Goal: Task Accomplishment & Management: Manage account settings

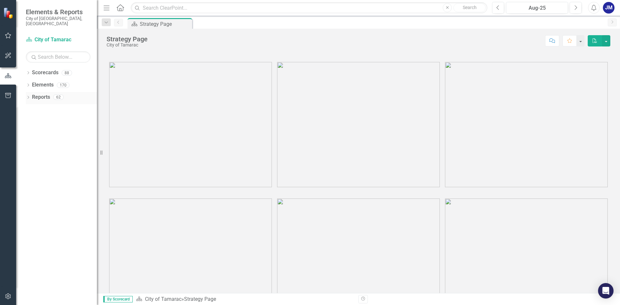
click at [37, 94] on link "Reports" at bounding box center [41, 97] width 18 height 7
click at [30, 96] on icon "Dropdown" at bounding box center [28, 98] width 5 height 4
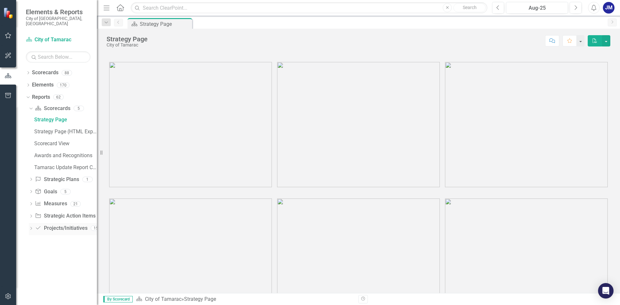
click at [30, 223] on div "Dropdown Project/Initiative Projects/Initiatives 15" at bounding box center [63, 229] width 68 height 12
click at [34, 223] on div "Dropdown Project/Initiative Projects/Initiatives 15" at bounding box center [63, 229] width 68 height 12
click at [32, 227] on icon "Dropdown" at bounding box center [31, 229] width 5 height 4
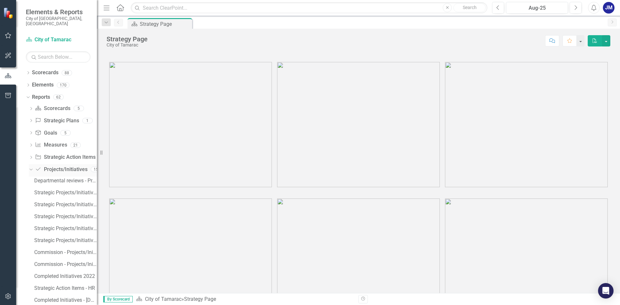
click at [29, 167] on icon "Dropdown" at bounding box center [30, 169] width 4 height 5
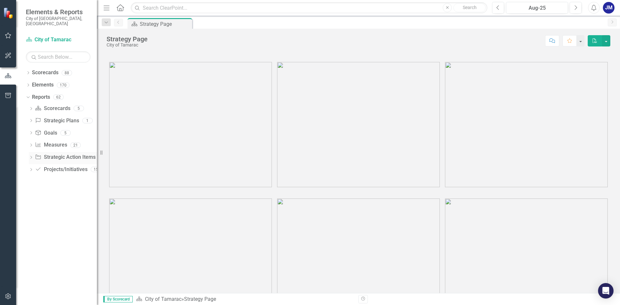
click at [30, 156] on div "Dropdown" at bounding box center [31, 158] width 5 height 5
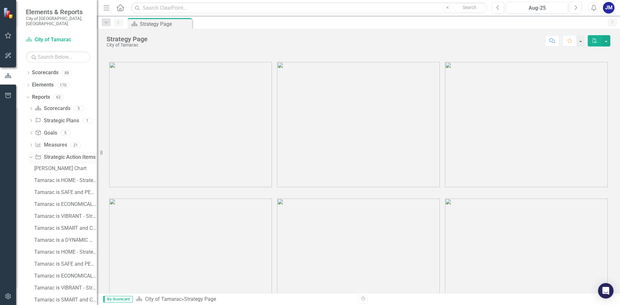
click at [31, 157] on div "Dropdown" at bounding box center [31, 158] width 5 height 3
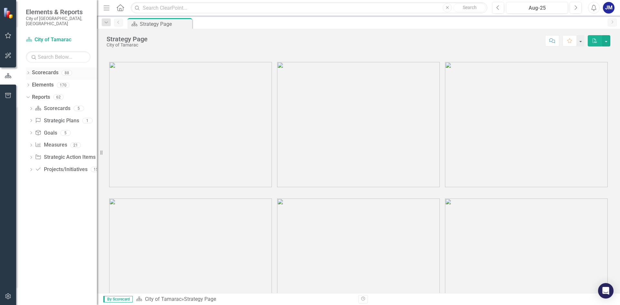
click at [30, 72] on icon "Dropdown" at bounding box center [28, 74] width 5 height 4
click at [32, 83] on icon at bounding box center [32, 84] width 2 height 3
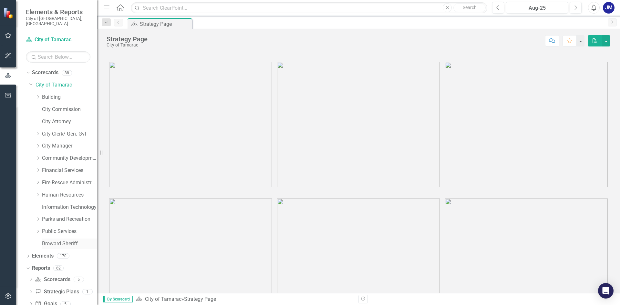
click at [58, 240] on link "Broward Sheriff" at bounding box center [69, 243] width 55 height 7
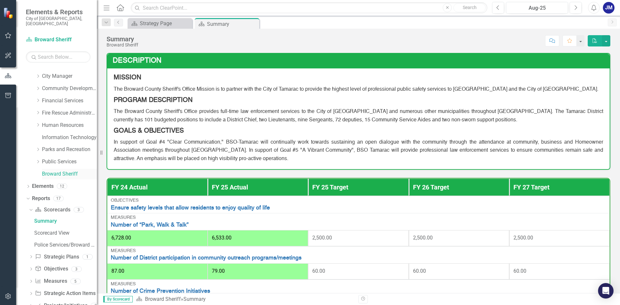
scroll to position [82, 0]
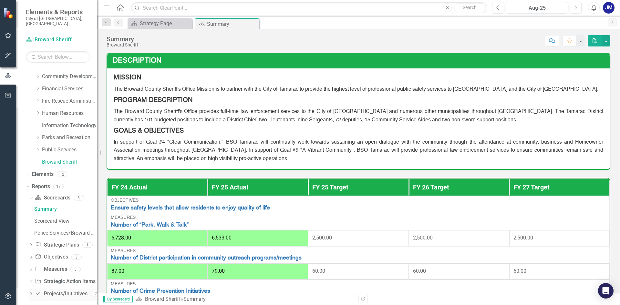
click at [30, 293] on icon "Dropdown" at bounding box center [31, 295] width 5 height 4
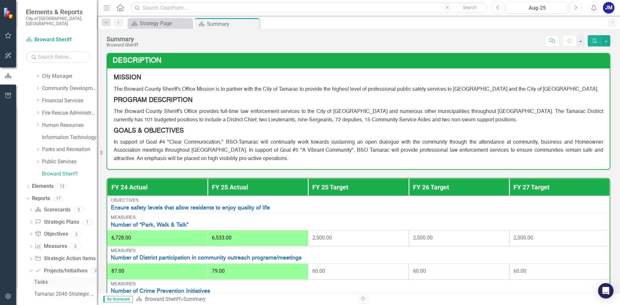
click at [37, 279] on div "Tasks" at bounding box center [65, 282] width 63 height 6
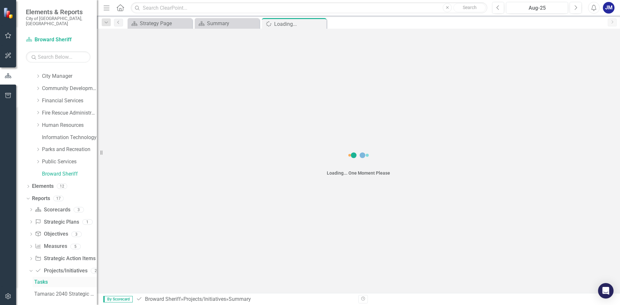
scroll to position [46, 0]
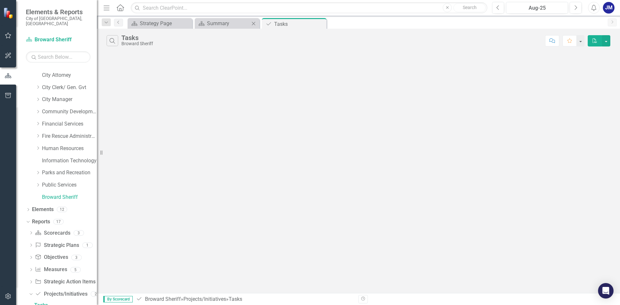
click at [229, 28] on div "Scorecard Summary Close" at bounding box center [227, 23] width 65 height 11
click at [229, 26] on div "Summary" at bounding box center [228, 23] width 43 height 8
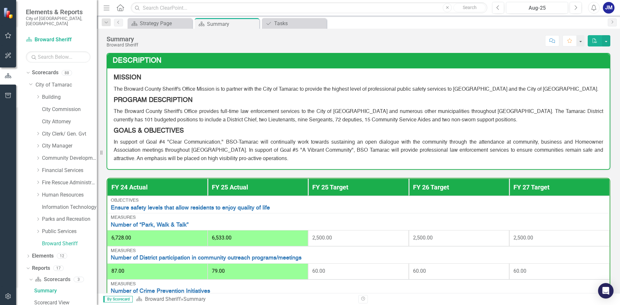
scroll to position [32, 0]
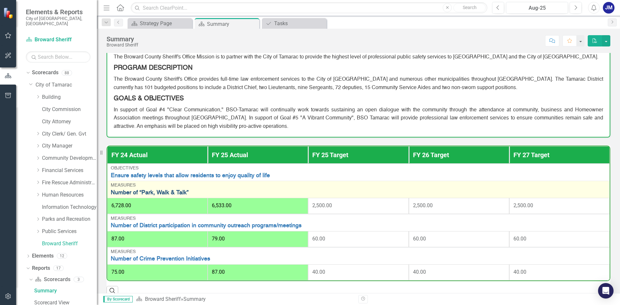
click at [155, 192] on link "Number of “Park, Walk & Talk”" at bounding box center [358, 193] width 495 height 6
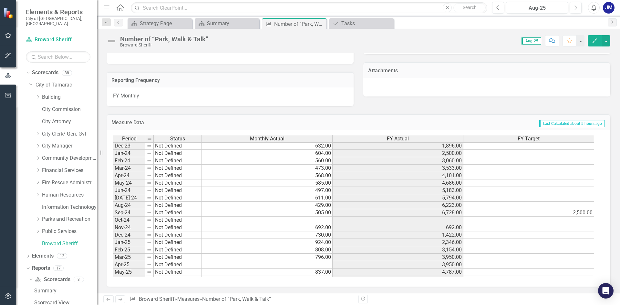
scroll to position [237, 0]
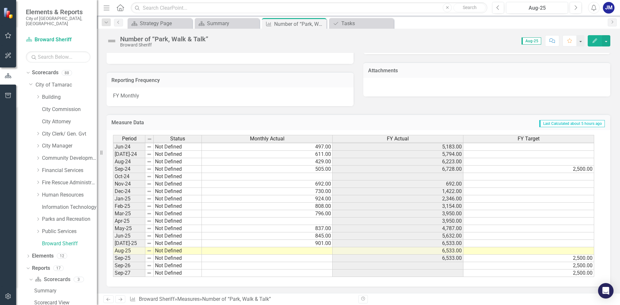
click at [312, 250] on tbody "Feb-23 Not Defined 306.00 1,841.00 Mar-23 Not Defined 194.00 2,035.00 Apr-23 No…" at bounding box center [353, 150] width 481 height 253
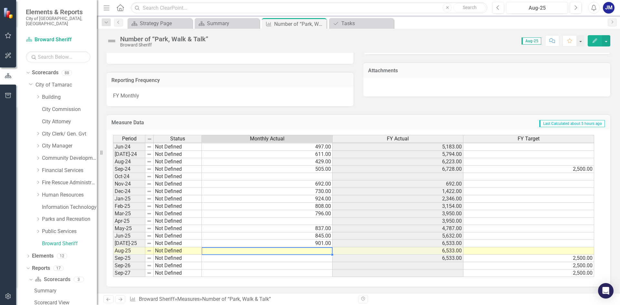
click at [312, 250] on td at bounding box center [267, 250] width 131 height 7
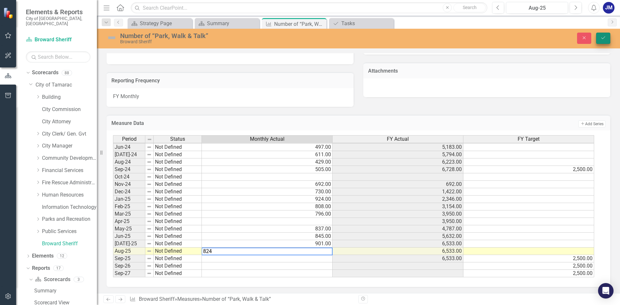
type textarea "824"
click at [599, 33] on button "Save" at bounding box center [603, 38] width 14 height 11
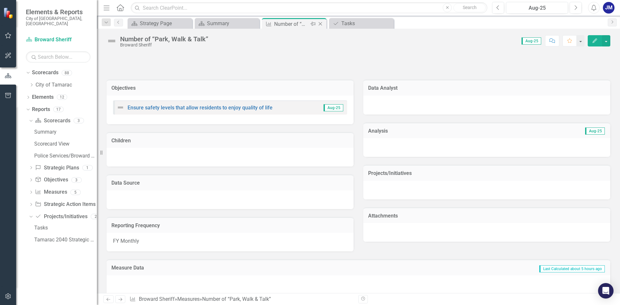
click at [321, 23] on icon "Close" at bounding box center [320, 23] width 6 height 5
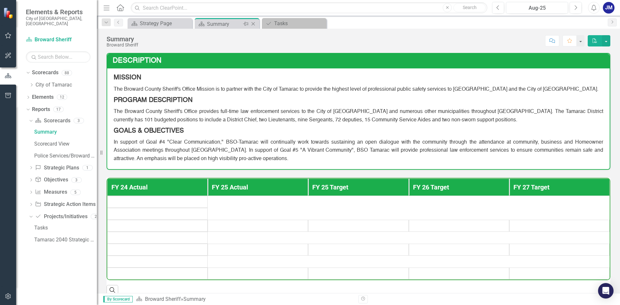
click at [218, 23] on div "Summary" at bounding box center [224, 24] width 35 height 8
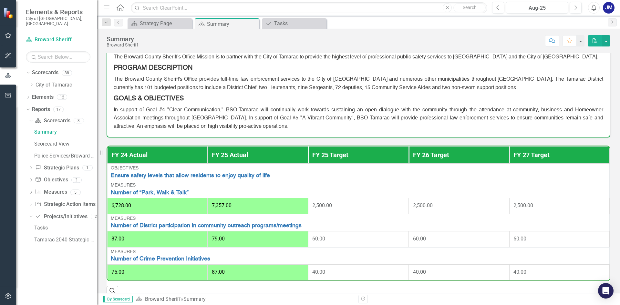
scroll to position [65, 0]
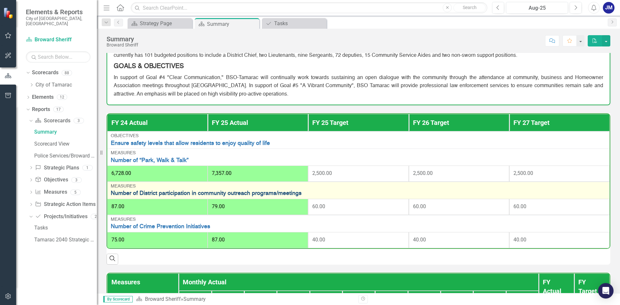
click at [204, 196] on link "Number of District participation in community outreach programs/meetings" at bounding box center [358, 193] width 495 height 6
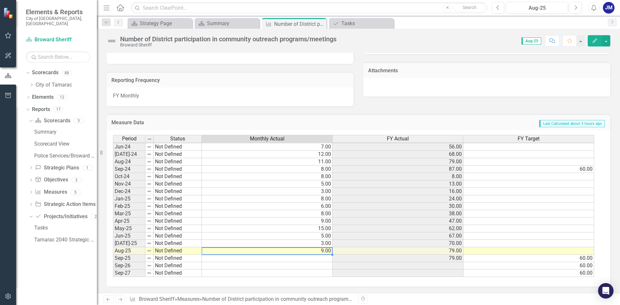
click at [327, 251] on td "9.00" at bounding box center [267, 250] width 131 height 7
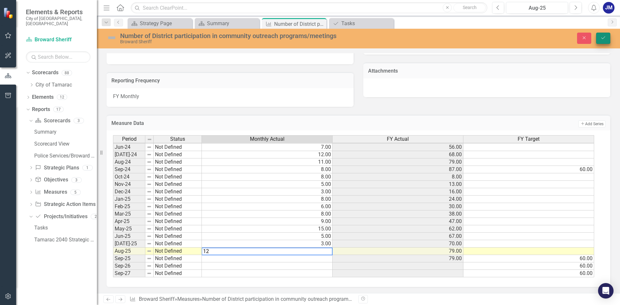
type textarea "12"
click at [600, 38] on icon "Save" at bounding box center [603, 38] width 6 height 5
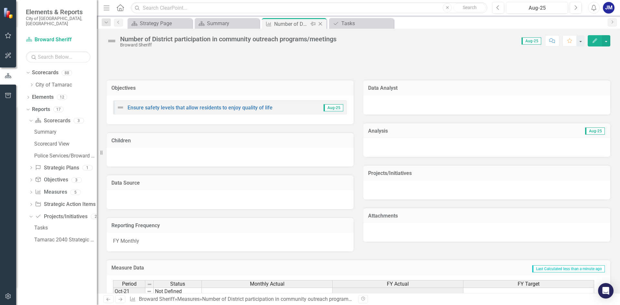
click at [322, 25] on icon "Close" at bounding box center [320, 23] width 6 height 5
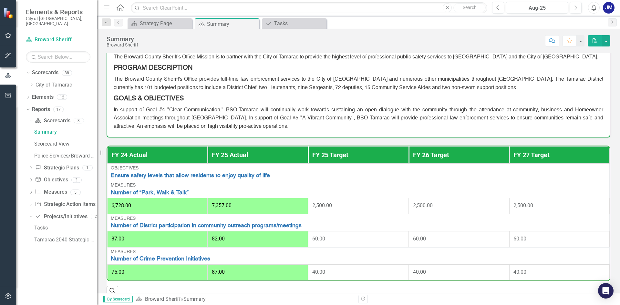
scroll to position [65, 0]
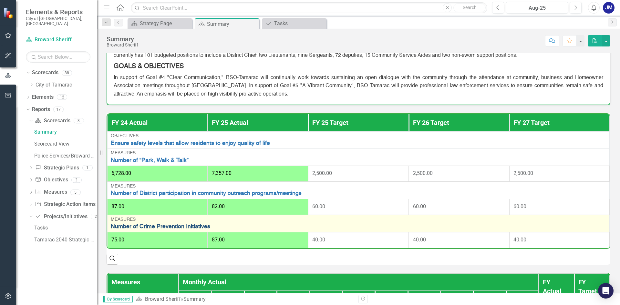
click at [182, 229] on link "Number of Crime Prevention Initiatives" at bounding box center [358, 227] width 495 height 6
